Goal: Communication & Community: Share content

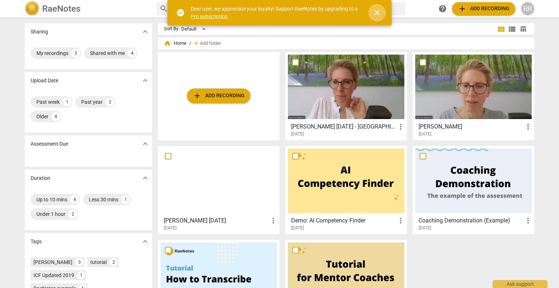
click at [378, 15] on span "close" at bounding box center [377, 12] width 9 height 9
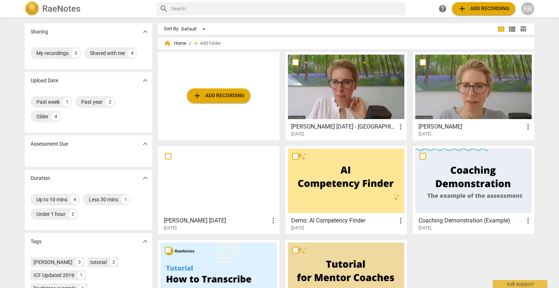
click at [350, 86] on div at bounding box center [346, 87] width 116 height 64
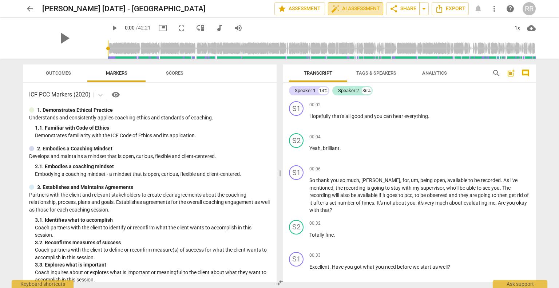
click at [361, 10] on span "auto_fix_high AI Assessment" at bounding box center [355, 8] width 49 height 9
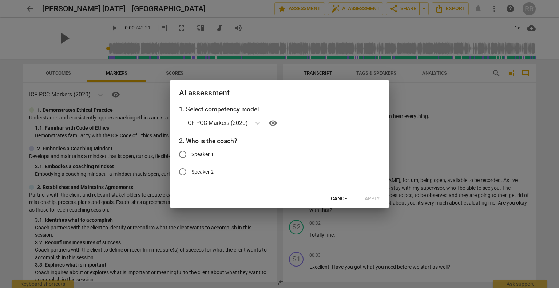
click at [205, 156] on span "Speaker 1" at bounding box center [202, 155] width 22 height 8
click at [191, 156] on input "Speaker 1" at bounding box center [182, 154] width 17 height 17
radio input "true"
click at [371, 198] on span "Apply" at bounding box center [372, 198] width 15 height 7
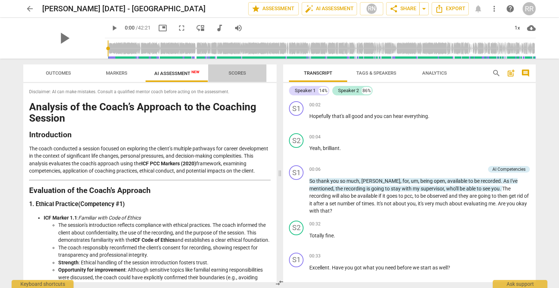
click at [246, 72] on span "Scores" at bounding box center [237, 73] width 35 height 10
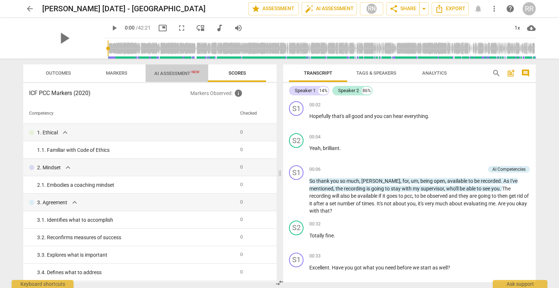
click at [167, 74] on span "AI Assessment New" at bounding box center [176, 73] width 45 height 5
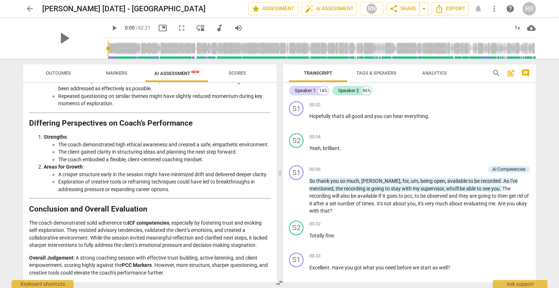
scroll to position [1065, 0]
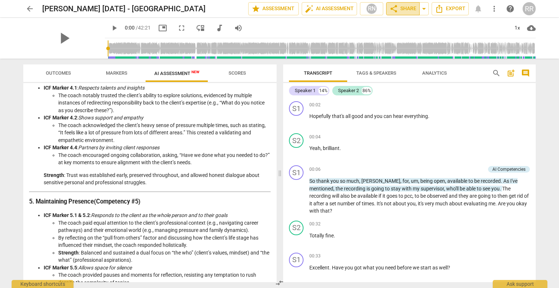
click at [402, 9] on span "share Share" at bounding box center [402, 8] width 27 height 9
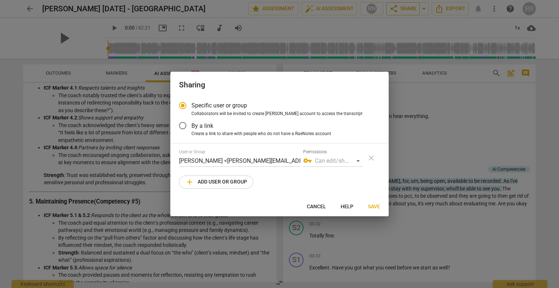
scroll to position [488, 0]
click at [204, 184] on span "add Add user or group" at bounding box center [216, 182] width 62 height 9
radio input "false"
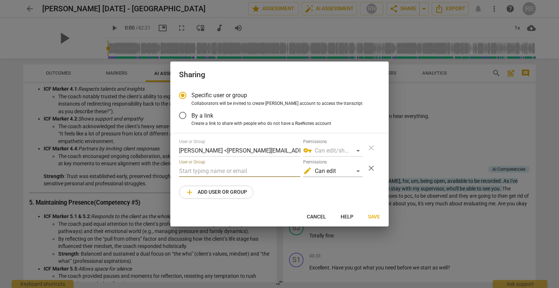
click at [206, 171] on input "text" at bounding box center [239, 171] width 121 height 12
paste input "[EMAIL_ADDRESS][DOMAIN_NAME]"
type input "[EMAIL_ADDRESS][DOMAIN_NAME]"
click at [355, 170] on div "edit Can edit" at bounding box center [332, 171] width 59 height 12
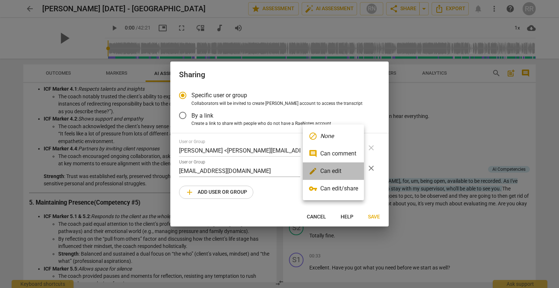
click at [345, 173] on li "edit Can edit" at bounding box center [333, 170] width 61 height 17
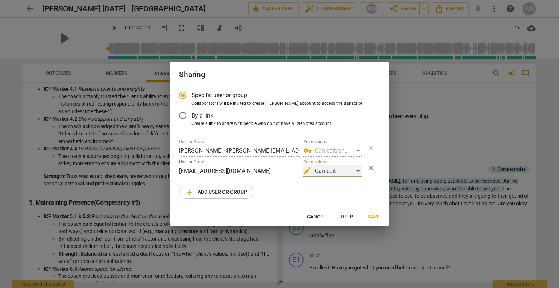
click at [349, 168] on div "edit Can edit" at bounding box center [332, 171] width 59 height 12
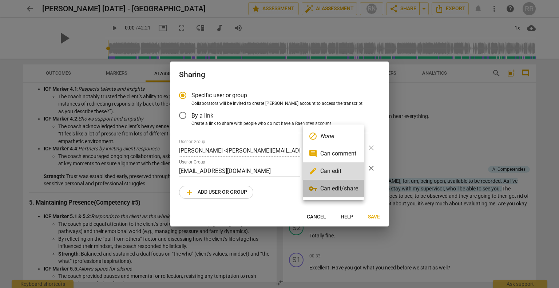
click at [342, 191] on li "vpn_key Can edit/share" at bounding box center [333, 188] width 61 height 17
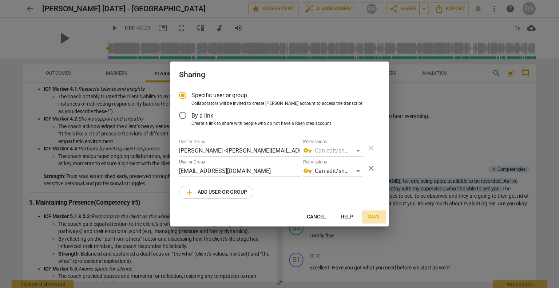
click at [373, 218] on span "Save" at bounding box center [374, 216] width 12 height 7
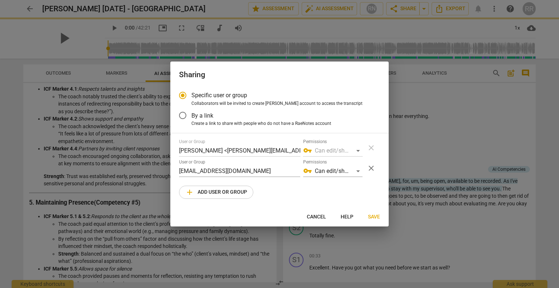
radio input "false"
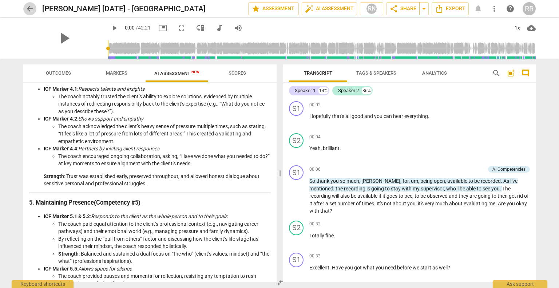
click at [36, 6] on span "arrow_back" at bounding box center [29, 8] width 13 height 9
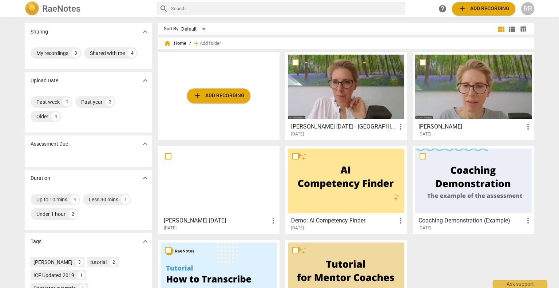
click at [452, 100] on div at bounding box center [473, 87] width 116 height 64
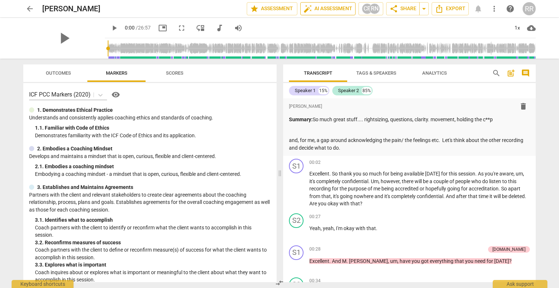
click at [330, 8] on span "auto_fix_high AI Assessment" at bounding box center [327, 8] width 49 height 9
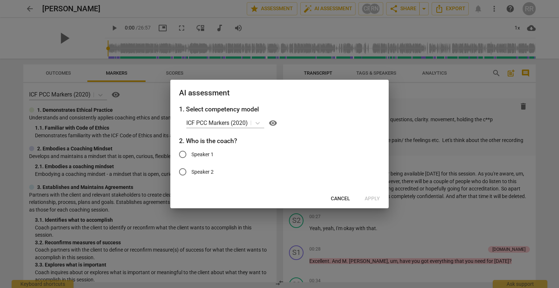
click at [201, 154] on span "Speaker 1" at bounding box center [202, 155] width 22 height 8
click at [191, 154] on input "Speaker 1" at bounding box center [182, 154] width 17 height 17
radio input "true"
click at [370, 197] on span "Apply" at bounding box center [372, 198] width 15 height 7
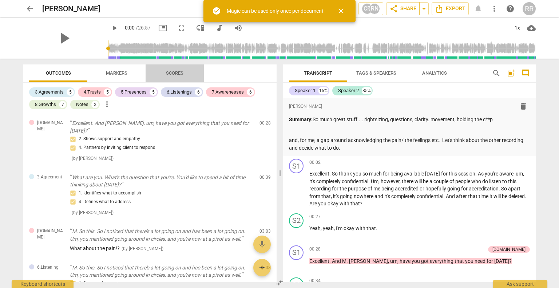
click at [187, 72] on span "Scores" at bounding box center [174, 73] width 35 height 10
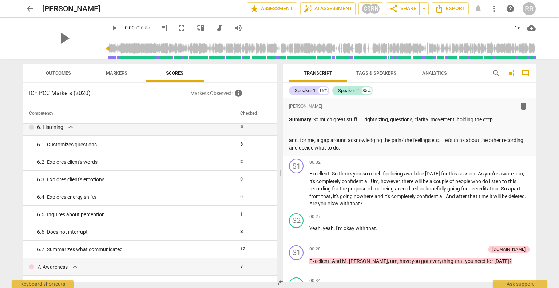
scroll to position [371, 0]
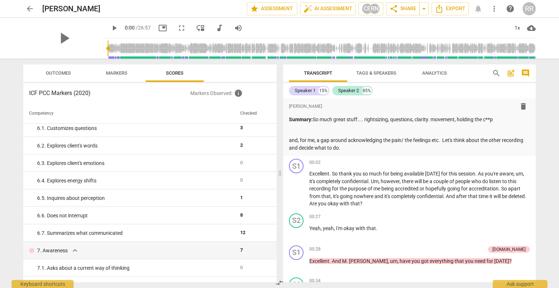
click at [121, 74] on span "Markers" at bounding box center [116, 72] width 21 height 5
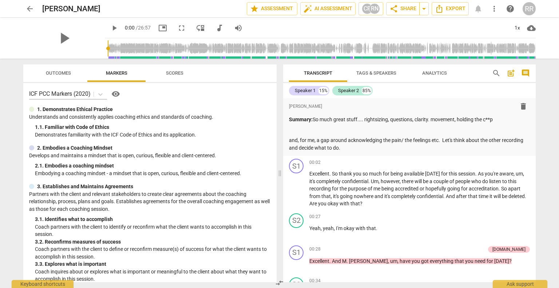
scroll to position [0, 0]
click at [48, 78] on button "Outcomes" at bounding box center [58, 72] width 58 height 17
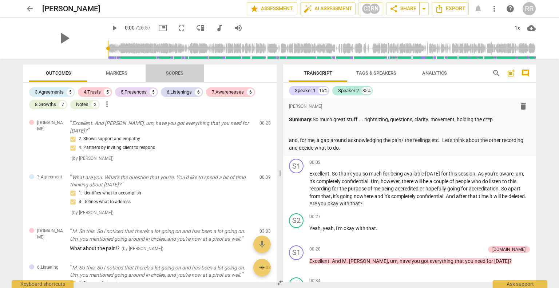
click at [178, 74] on span "Scores" at bounding box center [174, 72] width 17 height 5
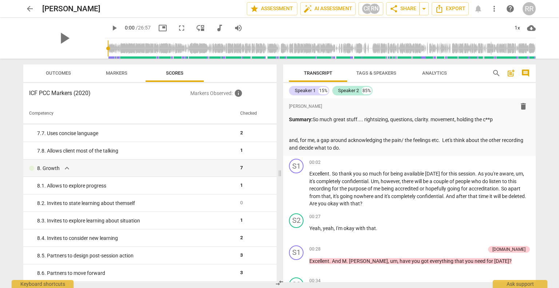
scroll to position [663, 0]
